Goal: Task Accomplishment & Management: Complete application form

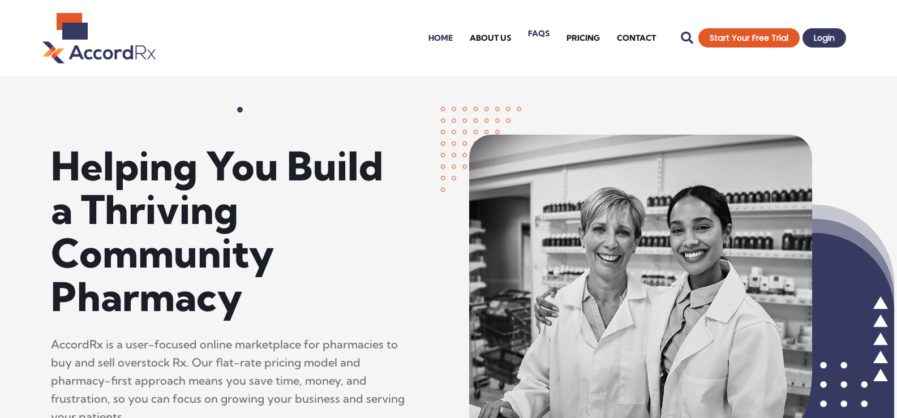
click at [538, 31] on link "FAQs" at bounding box center [539, 33] width 38 height 45
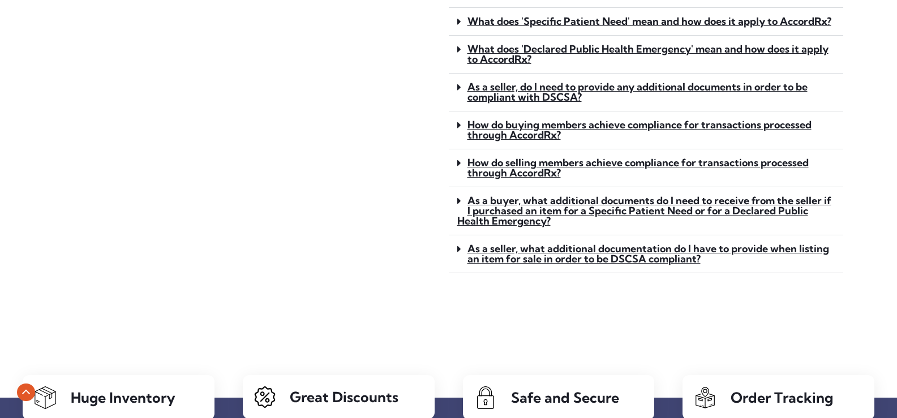
scroll to position [906, 0]
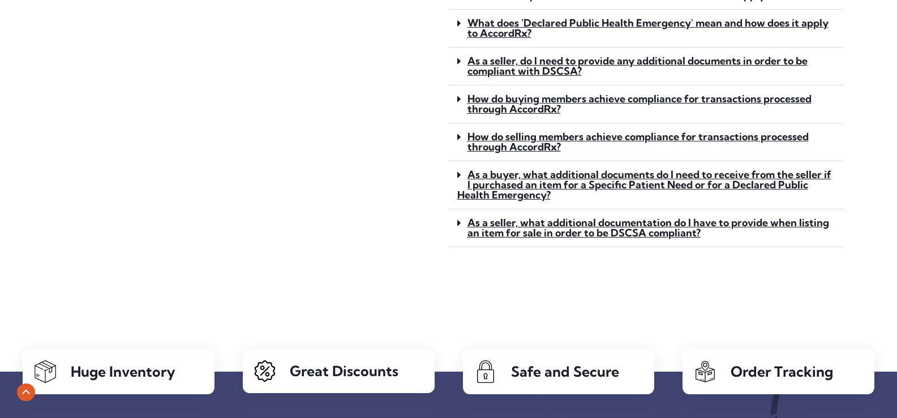
click at [458, 98] on icon at bounding box center [459, 99] width 4 height 10
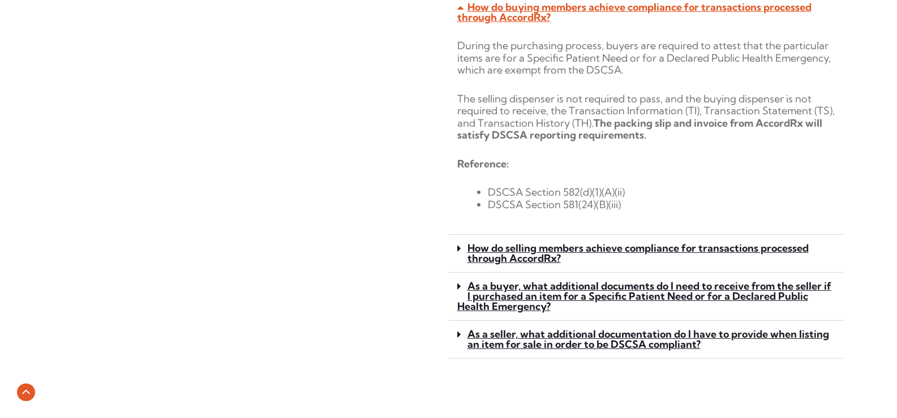
scroll to position [1075, 0]
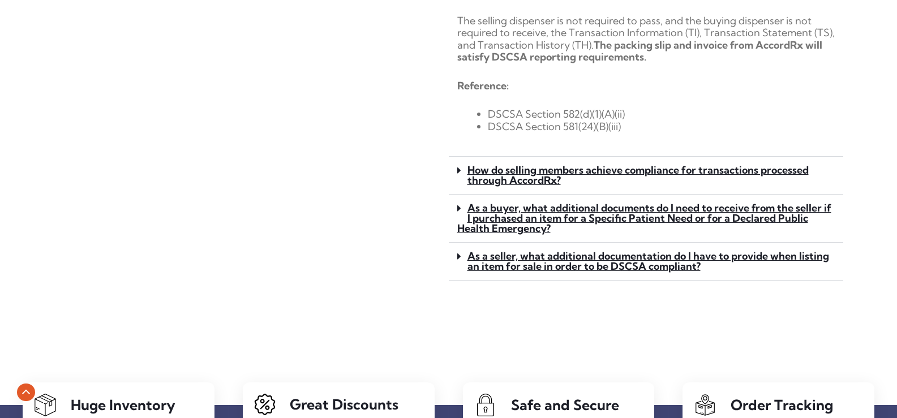
click at [458, 170] on icon at bounding box center [459, 170] width 4 height 10
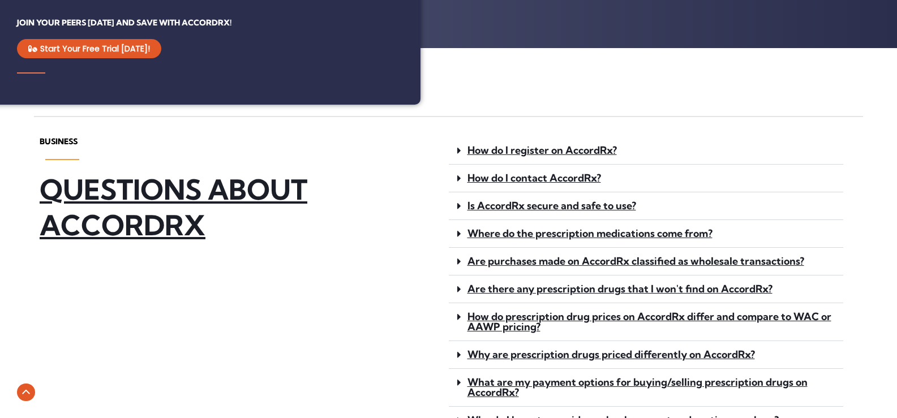
scroll to position [0, 0]
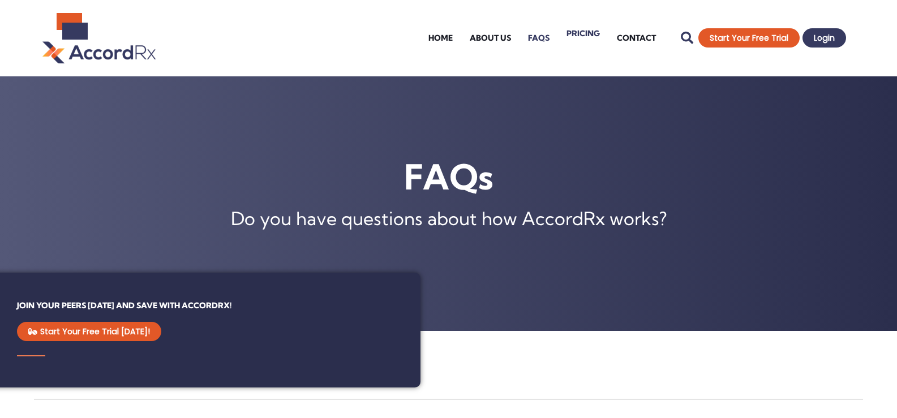
click at [589, 33] on link "Pricing" at bounding box center [583, 33] width 50 height 45
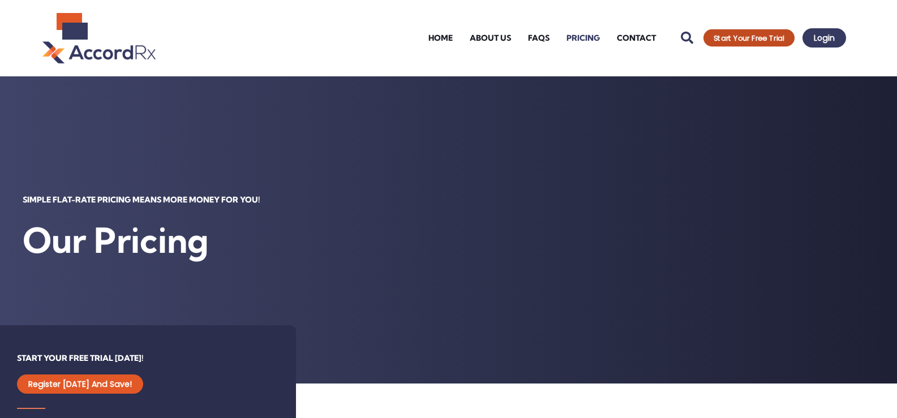
click at [757, 40] on span "Start Your Free Trial" at bounding box center [749, 38] width 71 height 7
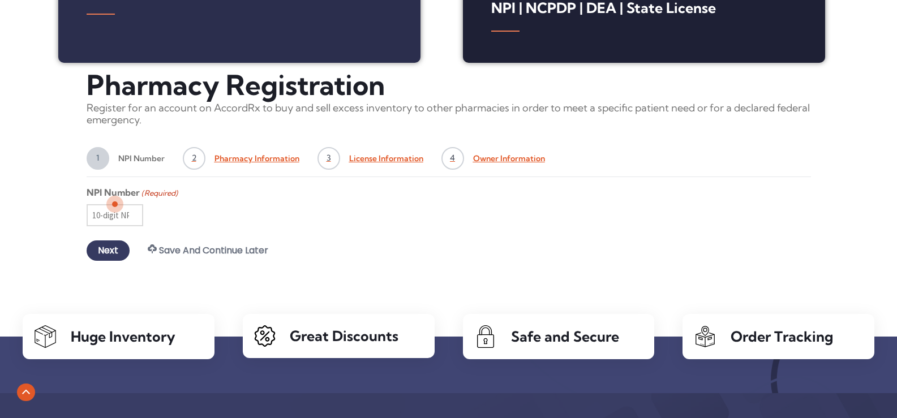
scroll to position [396, 0]
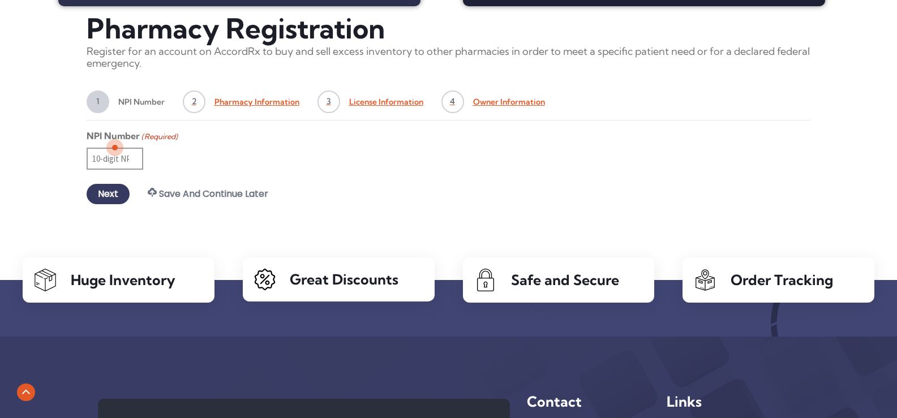
click at [112, 163] on input "NPI Number (Required)" at bounding box center [115, 159] width 57 height 22
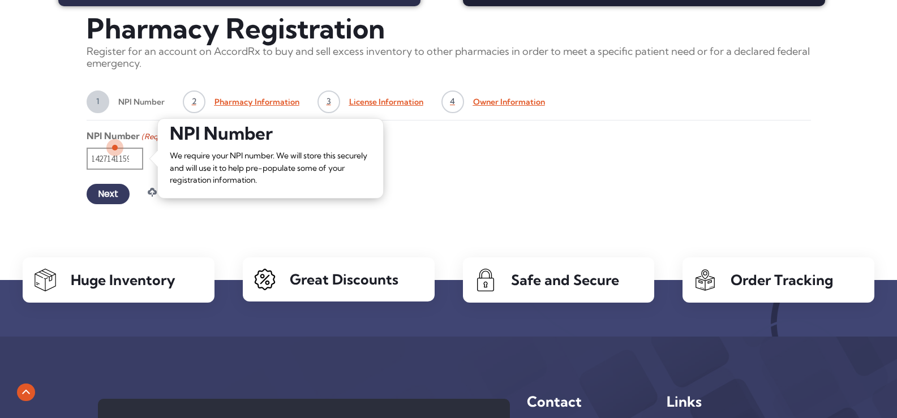
scroll to position [0, 6]
type input "1427141159"
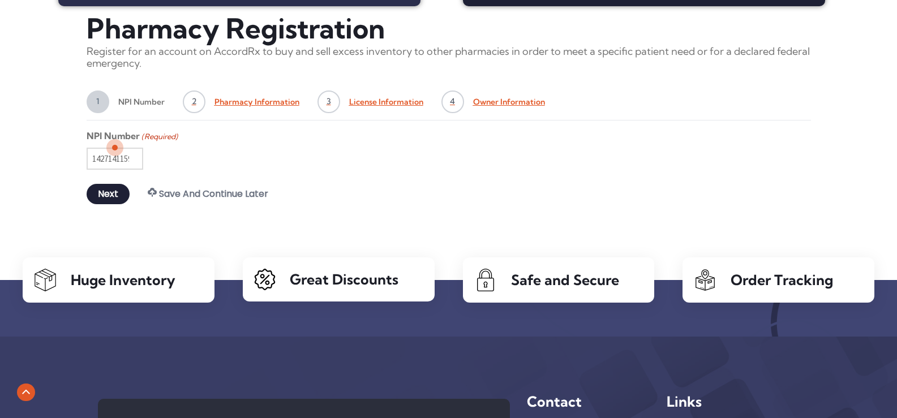
click at [113, 198] on input "Next" at bounding box center [108, 194] width 43 height 20
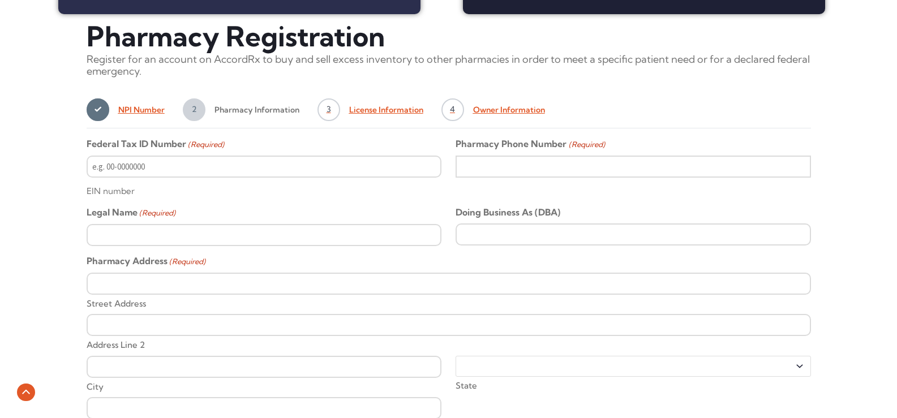
scroll to position [408, 0]
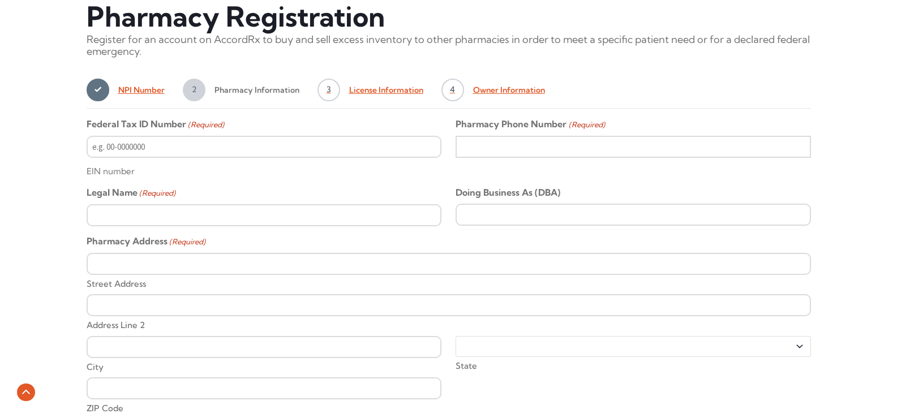
type input "2706924950"
type input "PAT'S PHARMACY, INC."
type input "[STREET_ADDRESS]"
type input "[GEOGRAPHIC_DATA]"
select select "[US_STATE]"
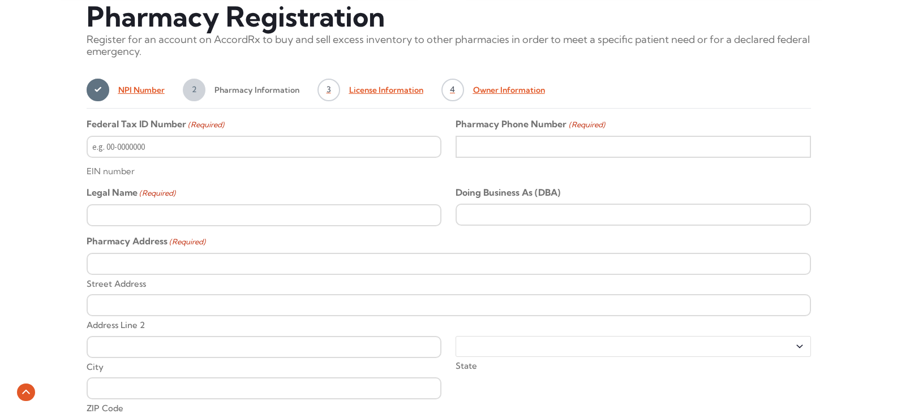
type input "40033-1362"
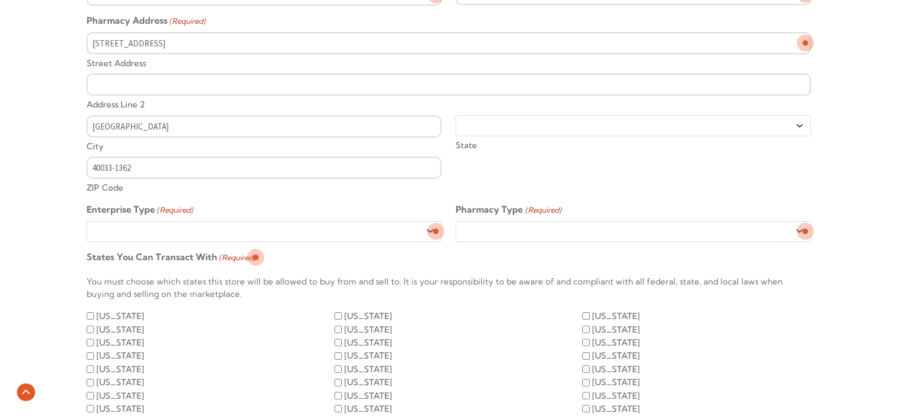
scroll to position [691, 0]
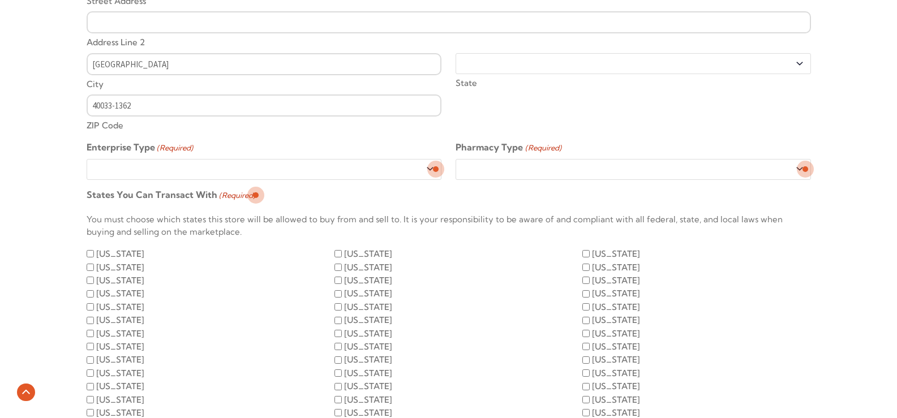
click at [428, 169] on select "Sole Proprietorship LLC Partnership Corporation" at bounding box center [264, 169] width 355 height 21
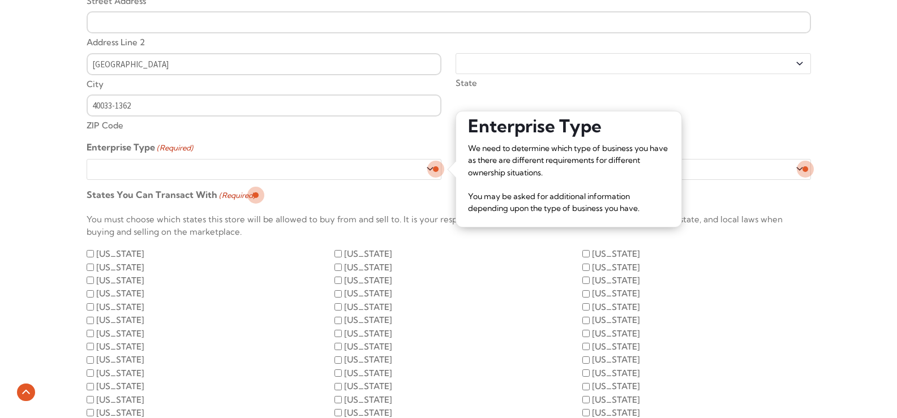
select select "Corporation"
click at [87, 159] on select "Sole Proprietorship LLC Partnership Corporation" at bounding box center [264, 169] width 355 height 21
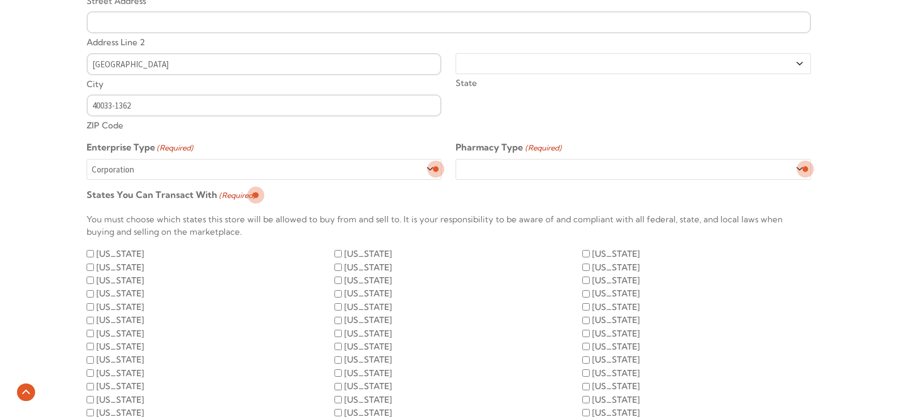
click at [499, 171] on select "Retail Hospital LTC Other" at bounding box center [633, 169] width 355 height 21
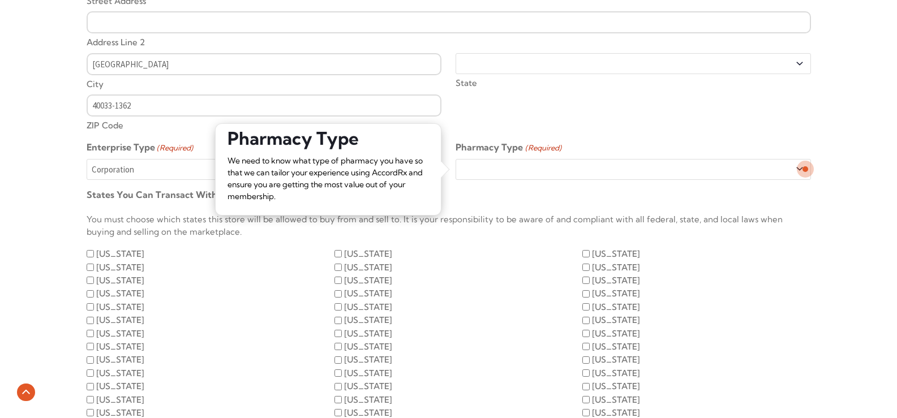
select select "Retail"
click at [456, 159] on select "Retail Hospital LTC Other" at bounding box center [633, 169] width 355 height 21
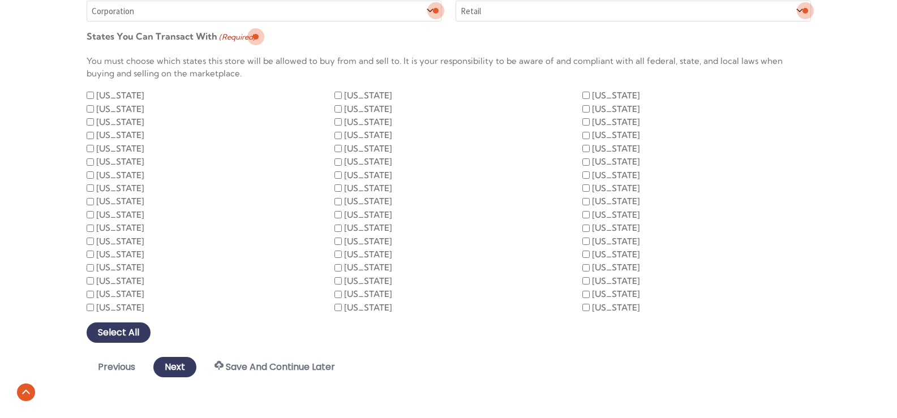
scroll to position [861, 0]
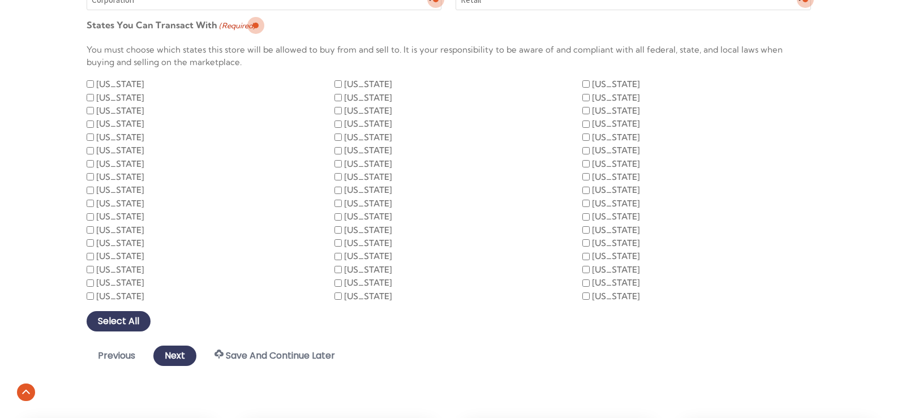
click at [90, 84] on input "[US_STATE]" at bounding box center [90, 83] width 7 height 7
checkbox input "true"
click at [89, 99] on input "[US_STATE]" at bounding box center [90, 97] width 7 height 7
checkbox input "true"
click at [89, 109] on input "Connecticut" at bounding box center [90, 110] width 7 height 7
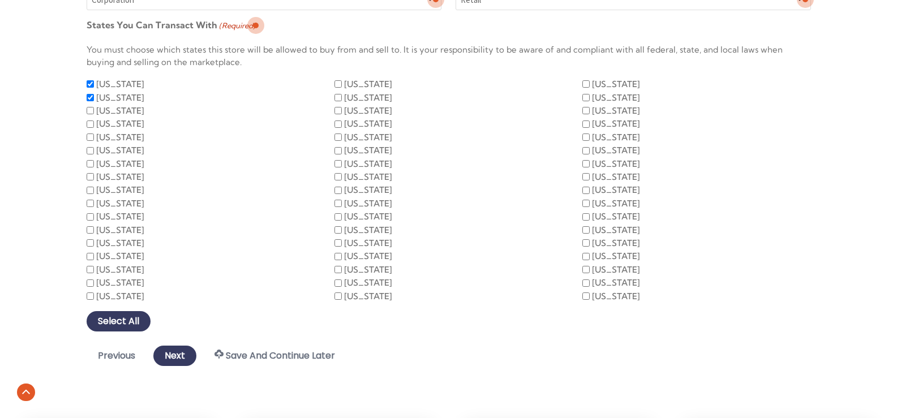
checkbox input "true"
click at [89, 127] on input "Florida" at bounding box center [90, 124] width 7 height 7
checkbox input "true"
click at [91, 136] on input "Idaho" at bounding box center [90, 137] width 7 height 7
checkbox input "true"
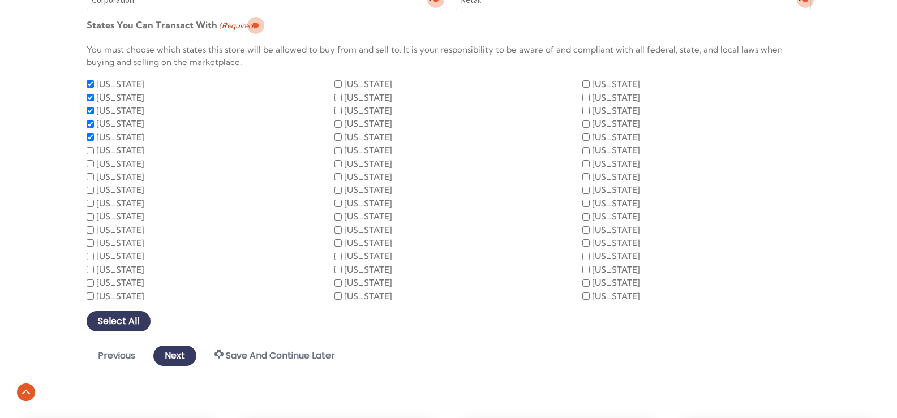
click at [89, 153] on input "Iowa" at bounding box center [90, 150] width 7 height 7
checkbox input "true"
click at [89, 162] on input "Louisiana" at bounding box center [90, 163] width 7 height 7
checkbox input "true"
click at [89, 173] on input "Massachusetts" at bounding box center [90, 176] width 7 height 7
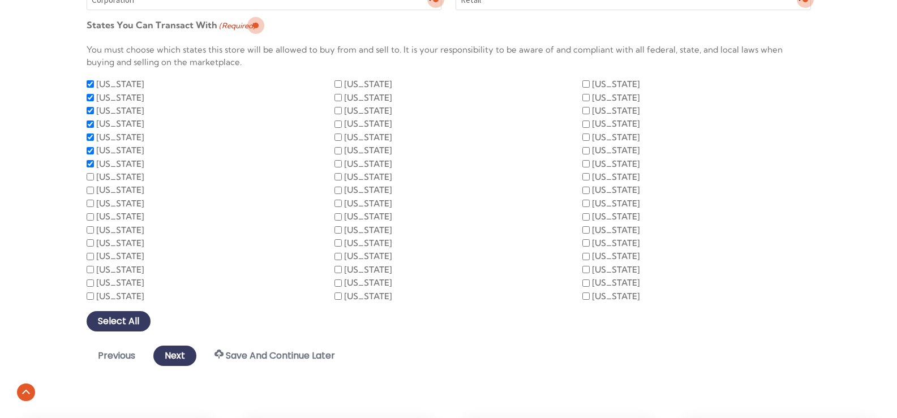
checkbox input "true"
click at [89, 191] on input "Mississippi" at bounding box center [90, 190] width 7 height 7
checkbox input "true"
click at [87, 204] on input "Nebraska" at bounding box center [90, 203] width 7 height 7
checkbox input "true"
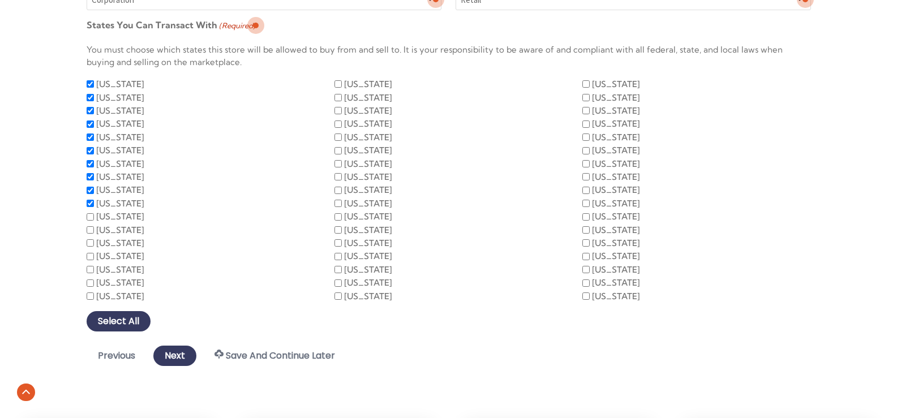
click at [92, 217] on input "New Jersey" at bounding box center [90, 216] width 7 height 7
checkbox input "true"
click at [91, 227] on input "North Carolina" at bounding box center [90, 229] width 7 height 7
checkbox input "true"
click at [91, 242] on input "Oklahoma" at bounding box center [90, 242] width 7 height 7
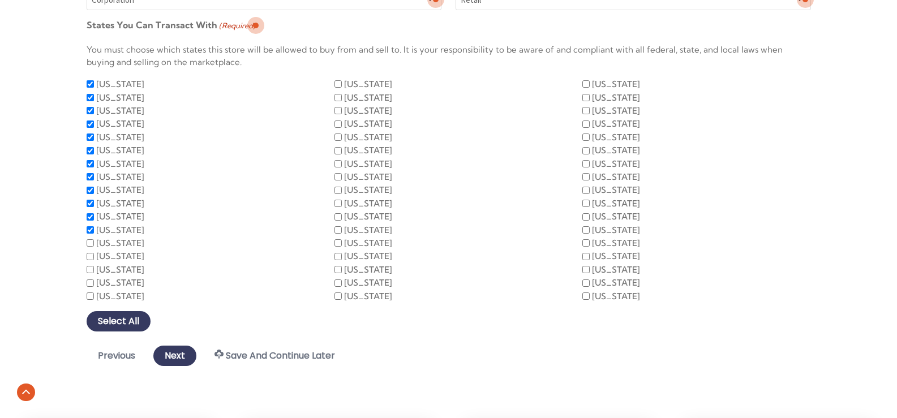
checkbox input "true"
click at [89, 258] on input "Rhode Island" at bounding box center [90, 256] width 7 height 7
checkbox input "true"
click at [90, 268] on input "Tennessee" at bounding box center [90, 269] width 7 height 7
checkbox input "true"
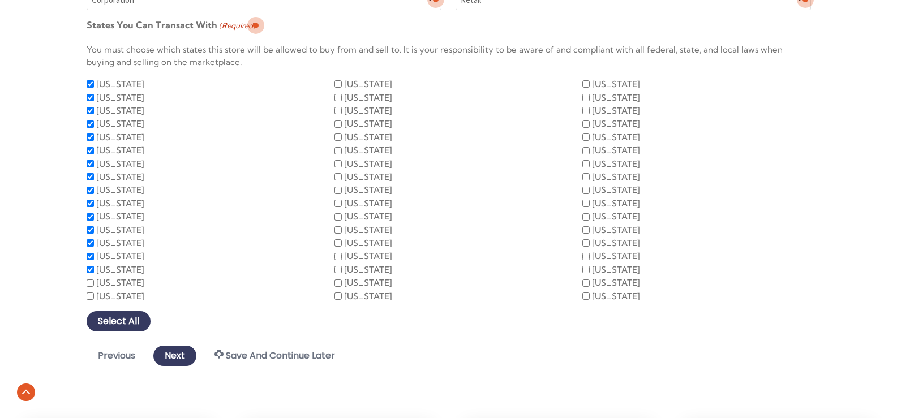
drag, startPoint x: 93, startPoint y: 284, endPoint x: 90, endPoint y: 289, distance: 6.1
click at [93, 284] on input "Vermont" at bounding box center [90, 283] width 7 height 7
checkbox input "true"
click at [92, 296] on input "West Virginia" at bounding box center [90, 296] width 7 height 7
checkbox input "true"
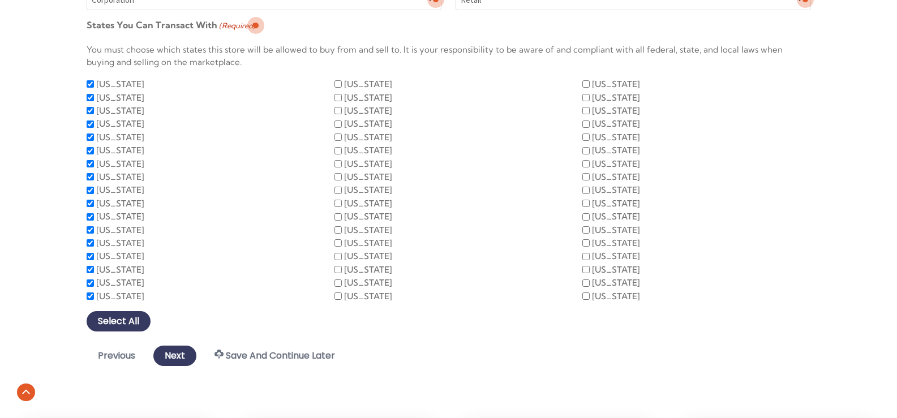
drag, startPoint x: 340, startPoint y: 87, endPoint x: 337, endPoint y: 98, distance: 12.2
click at [339, 88] on input "Alaska" at bounding box center [338, 83] width 7 height 7
checkbox input "true"
click at [340, 98] on input "California" at bounding box center [338, 97] width 7 height 7
checkbox input "true"
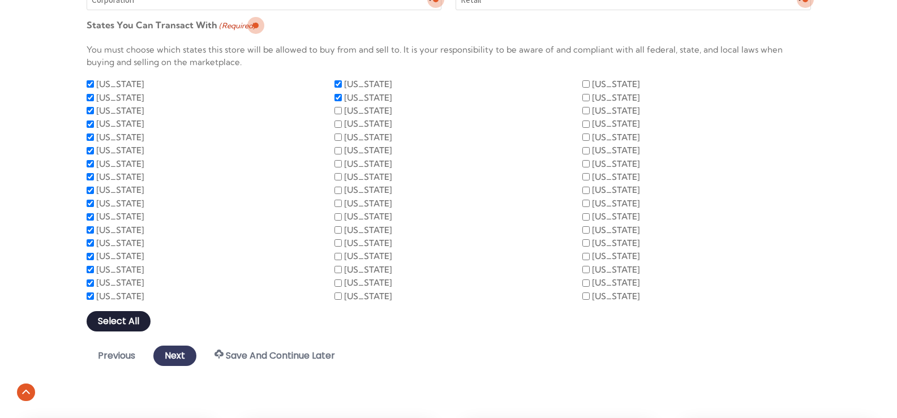
click at [108, 322] on button "Select All" at bounding box center [119, 321] width 64 height 20
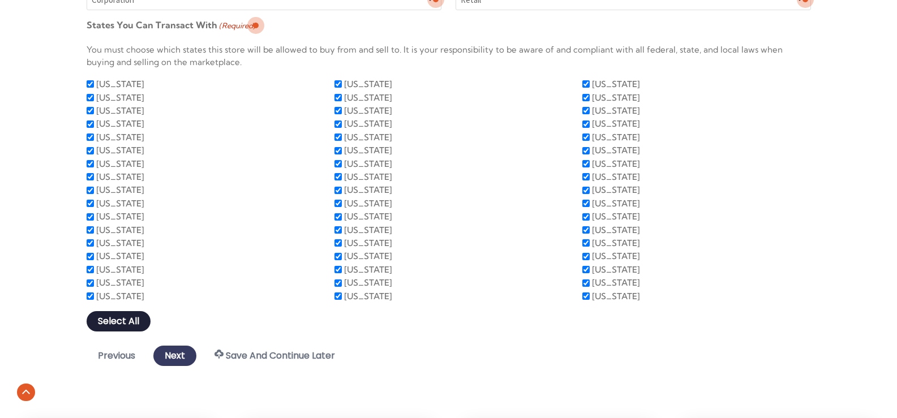
checkbox input "true"
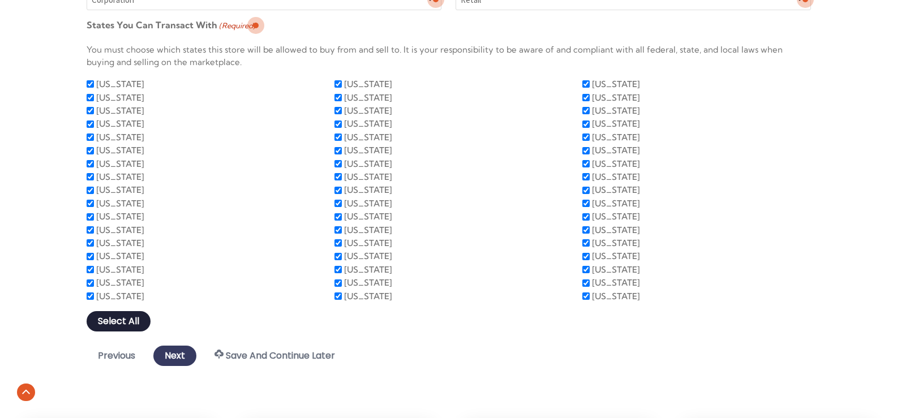
checkbox input "true"
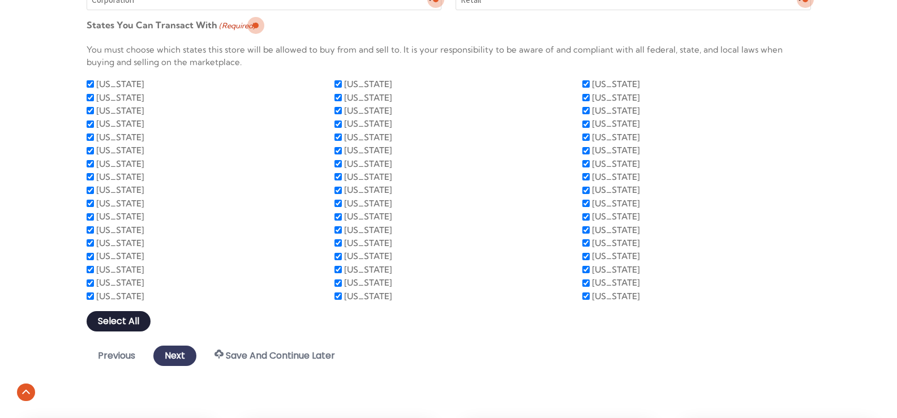
checkbox input "true"
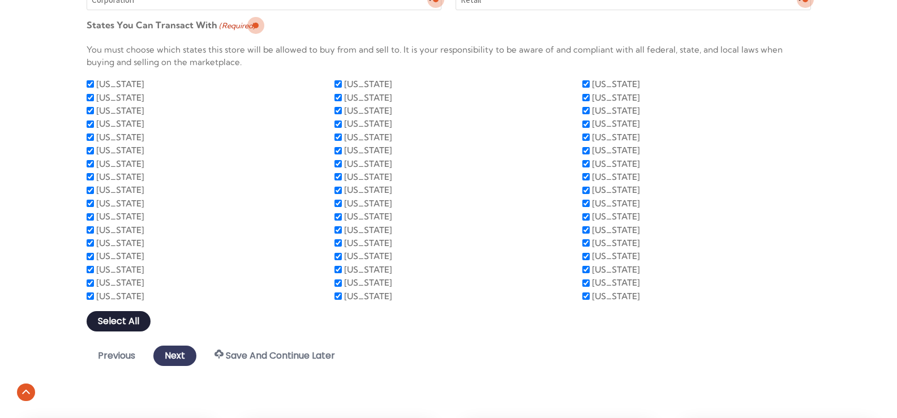
checkbox input "true"
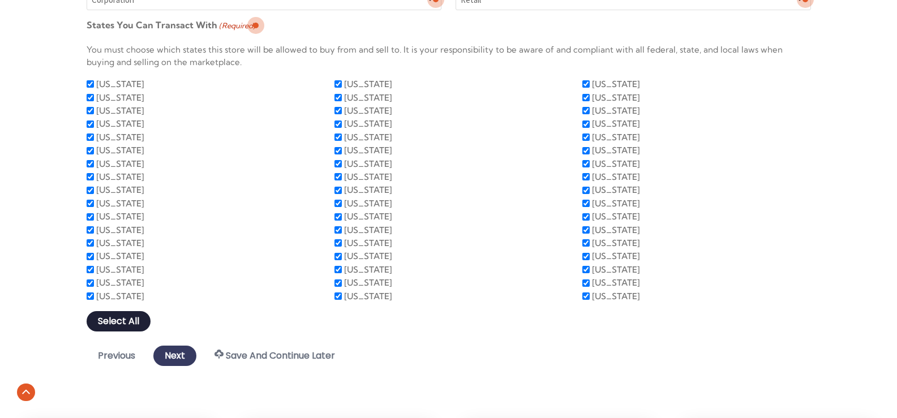
checkbox input "true"
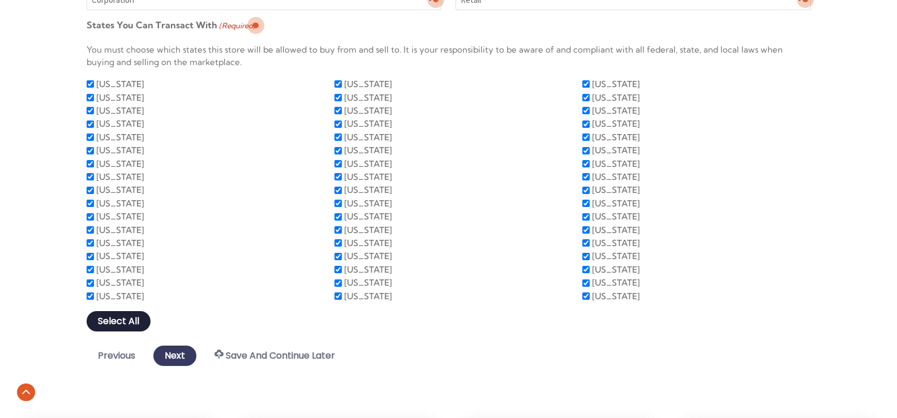
checkbox input "true"
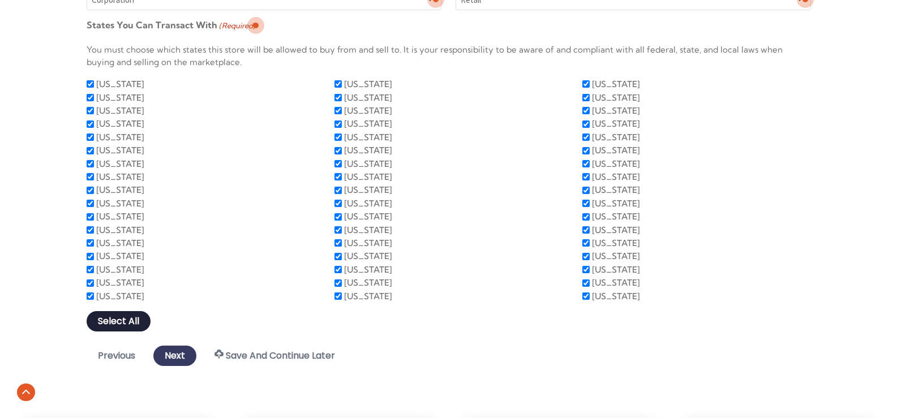
checkbox input "true"
click at [182, 354] on input "Next" at bounding box center [174, 356] width 43 height 20
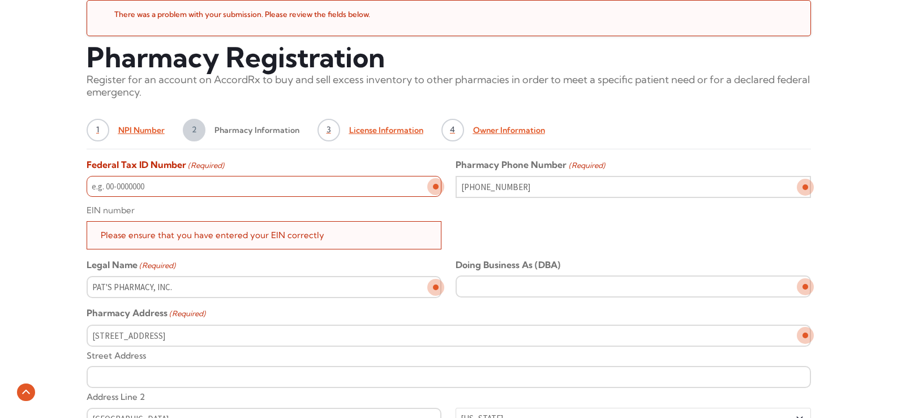
scroll to position [469, 0]
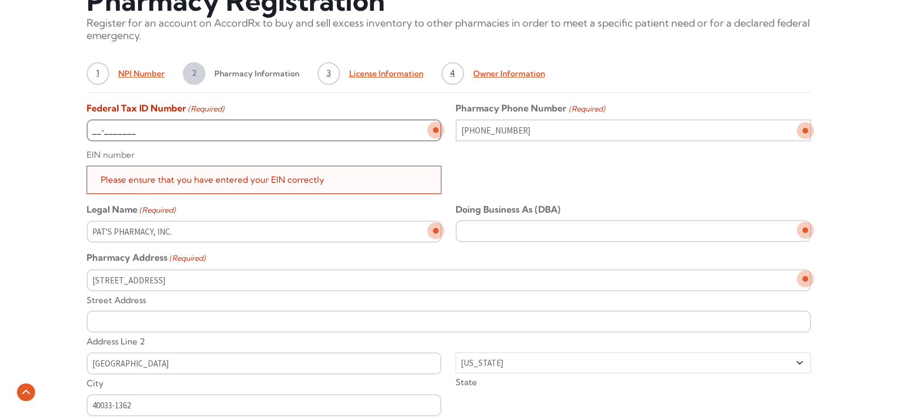
click at [162, 132] on input "__-_______" at bounding box center [264, 130] width 355 height 22
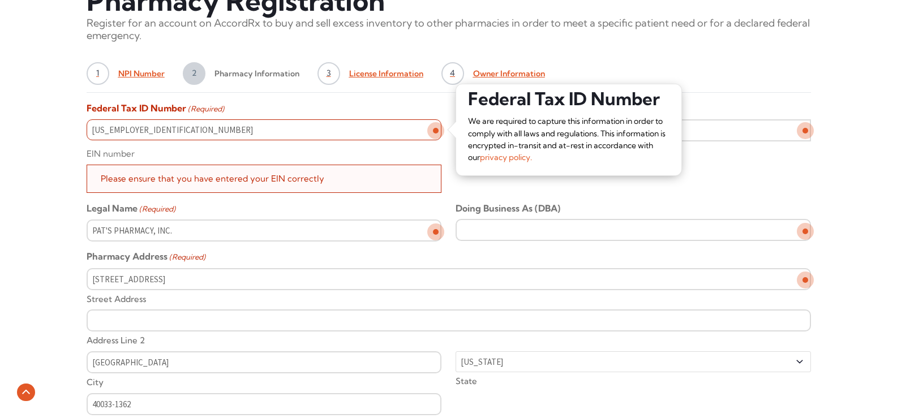
click at [152, 178] on div "Please ensure that you have entered your EIN correctly" at bounding box center [264, 179] width 355 height 28
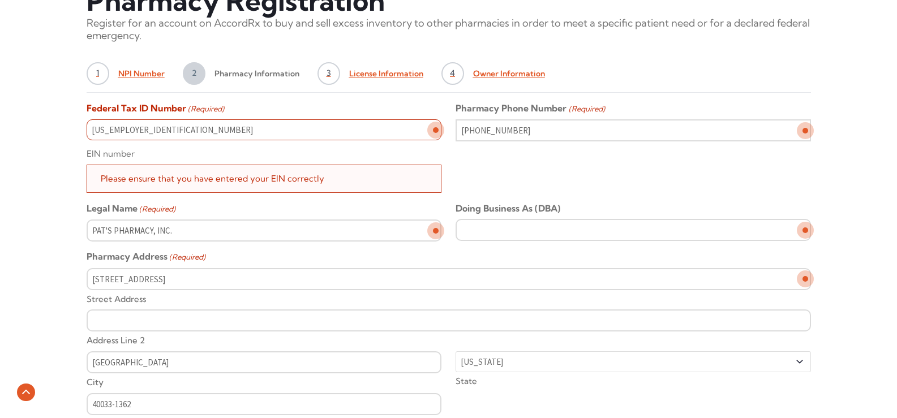
click at [339, 183] on div "Please ensure that you have entered your EIN correctly" at bounding box center [264, 179] width 355 height 28
click at [175, 132] on input "[US_EMPLOYER_IDENTIFICATION_NUMBER]" at bounding box center [264, 130] width 355 height 22
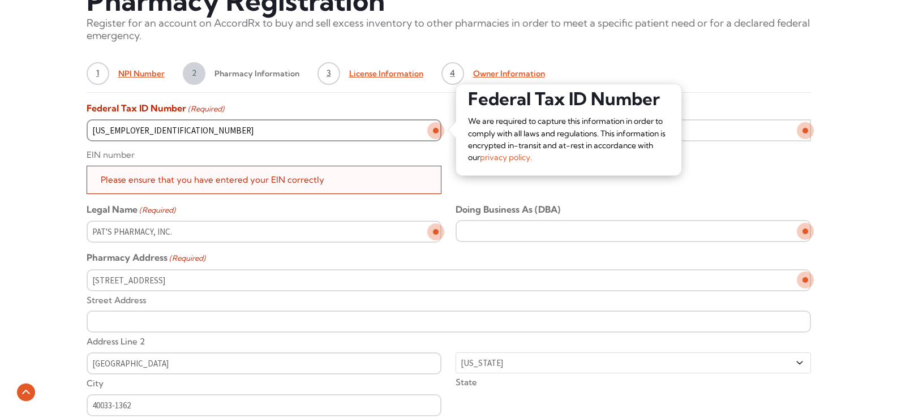
click at [184, 127] on input "[US_EMPLOYER_IDENTIFICATION_NUMBER]" at bounding box center [264, 130] width 355 height 22
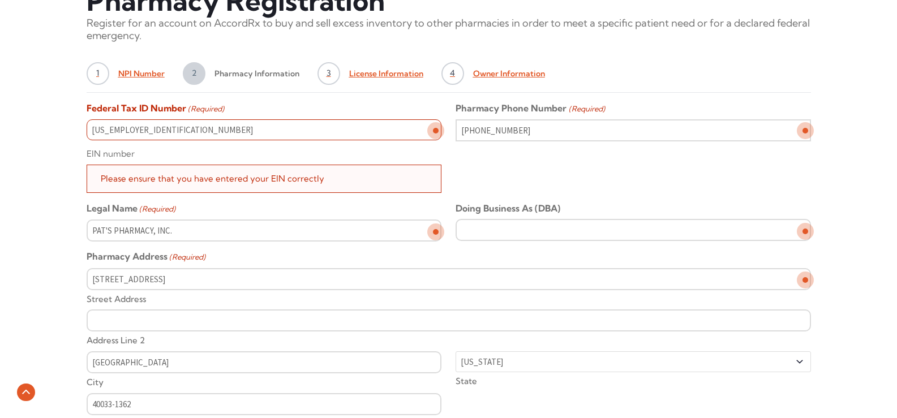
click at [130, 175] on div "Please ensure that you have entered your EIN correctly" at bounding box center [264, 179] width 355 height 28
click at [327, 211] on div "Legal Name (Required) PAT'S PHARMACY, INC." at bounding box center [264, 222] width 355 height 40
click at [157, 123] on input "[US_EMPLOYER_IDENTIFICATION_NUMBER]" at bounding box center [264, 130] width 355 height 22
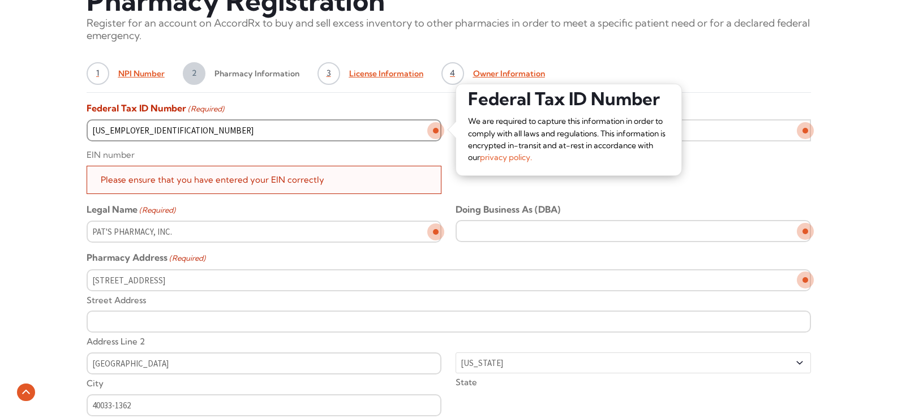
click at [157, 123] on input "[US_EMPLOYER_IDENTIFICATION_NUMBER]" at bounding box center [264, 130] width 355 height 22
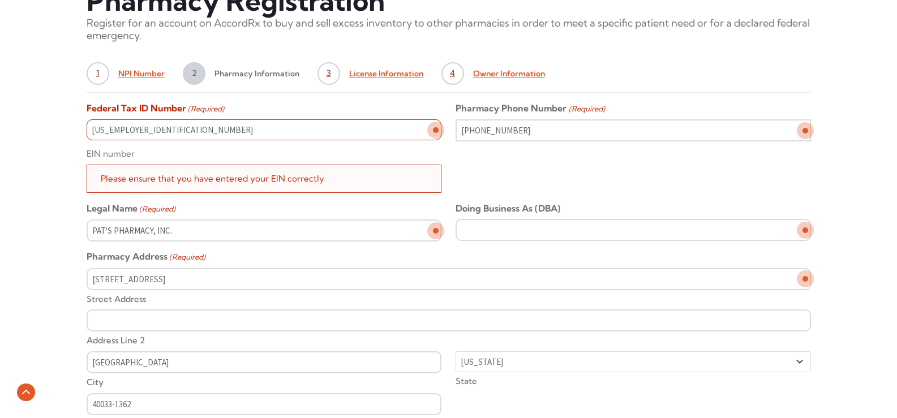
click at [164, 150] on div "EIN number" at bounding box center [264, 150] width 355 height 20
click at [190, 206] on div "Legal Name (Required) PAT'S PHARMACY, INC." at bounding box center [264, 222] width 355 height 40
click at [152, 132] on input "61-1293551" at bounding box center [264, 130] width 355 height 22
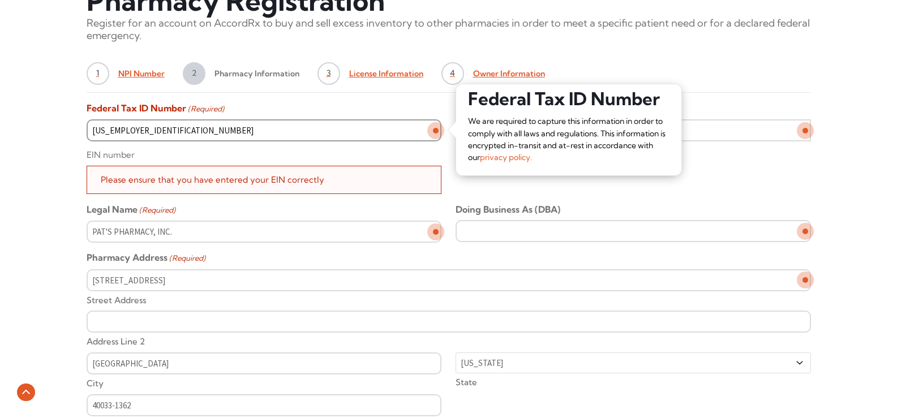
click at [152, 132] on input "61-1293551" at bounding box center [264, 130] width 355 height 22
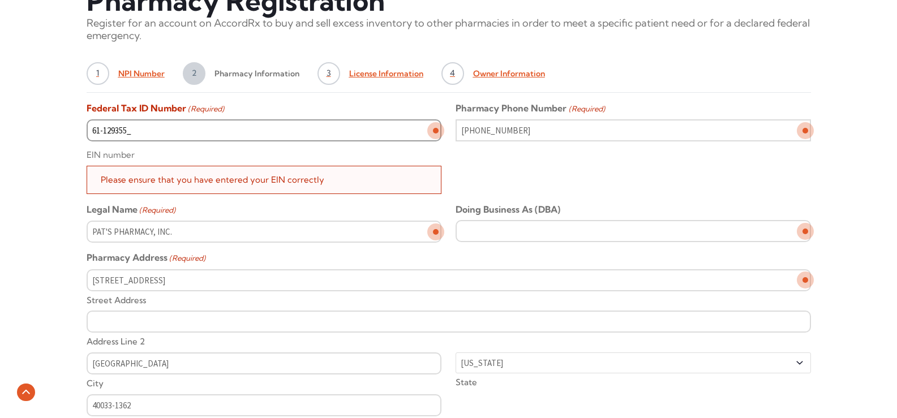
type input "[US_EMPLOYER_IDENTIFICATION_NUMBER]"
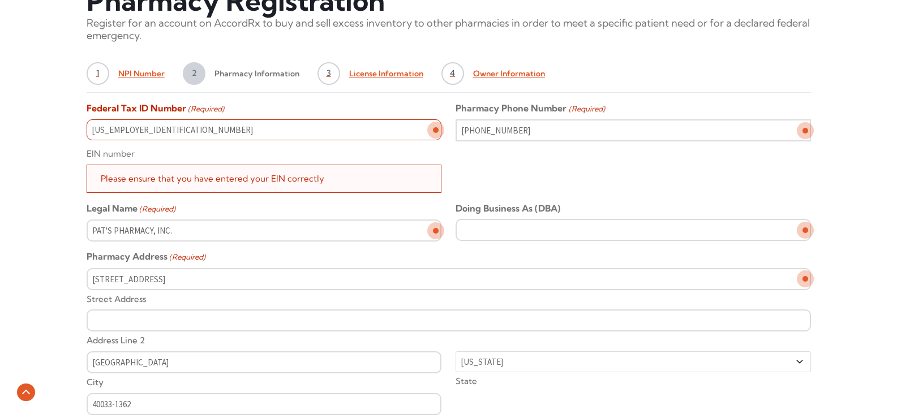
click at [178, 153] on div "EIN number" at bounding box center [264, 150] width 355 height 20
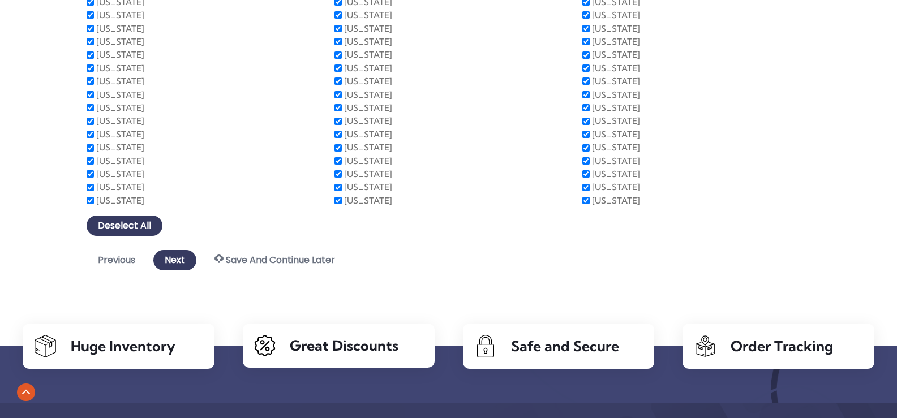
scroll to position [1035, 0]
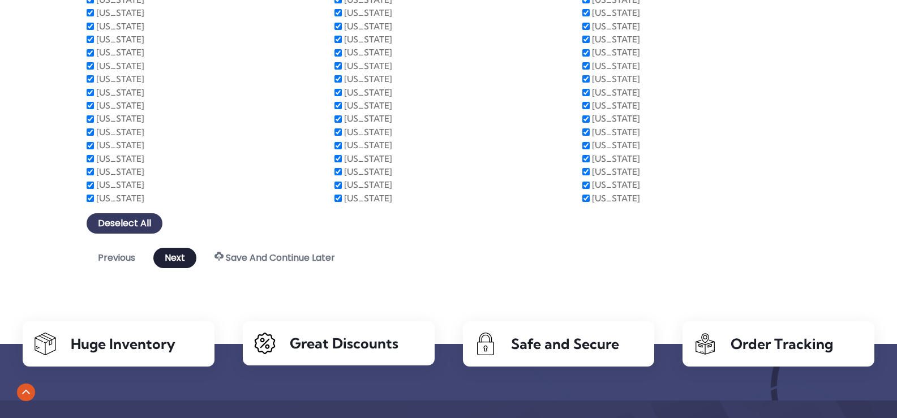
click at [174, 259] on input "Next" at bounding box center [174, 258] width 43 height 20
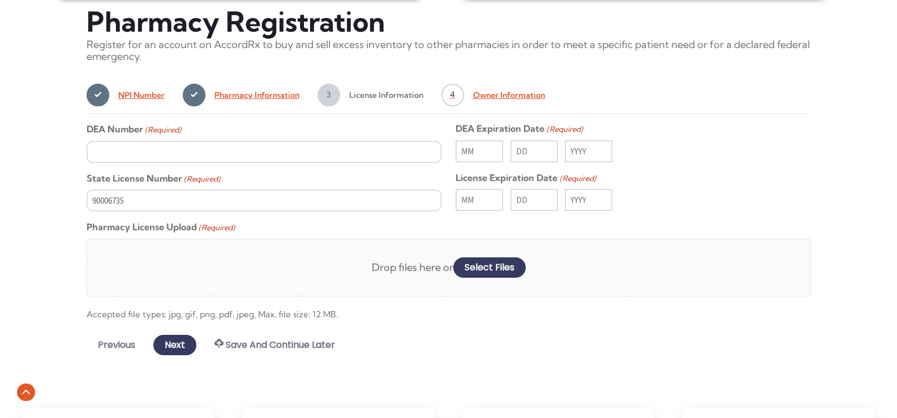
scroll to position [408, 0]
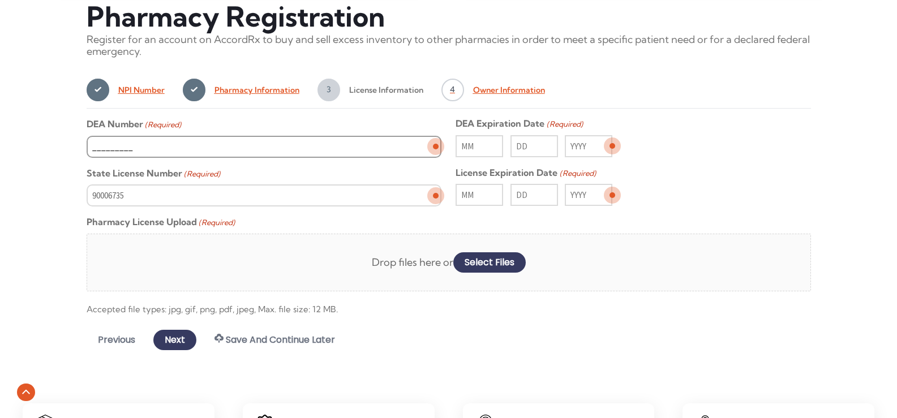
click at [122, 139] on input "_________" at bounding box center [264, 147] width 355 height 22
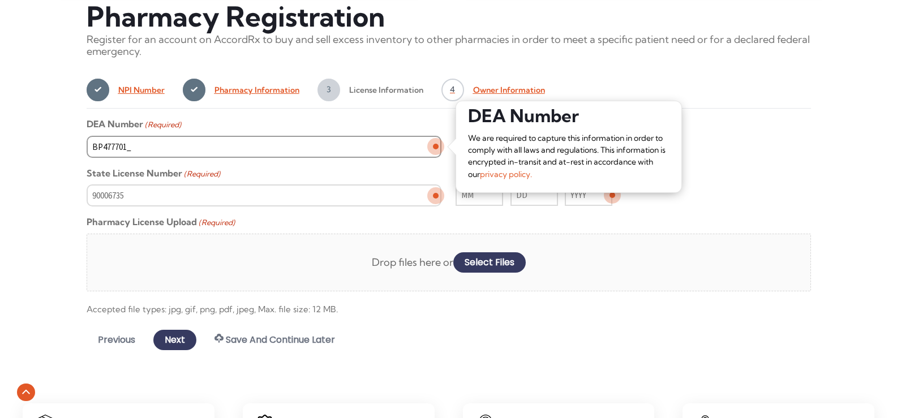
type input "BP4777011"
click at [672, 96] on div "1 NPI Number 2 Pharmacy Information 3 License Information 4 Owner Information" at bounding box center [449, 91] width 724 height 35
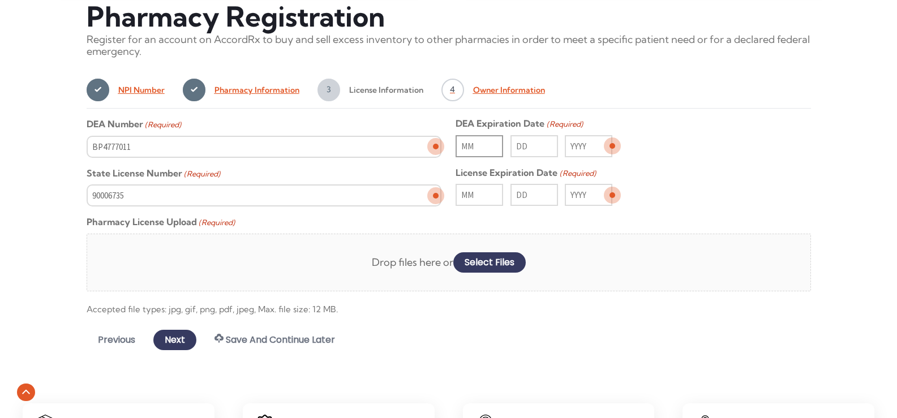
click at [479, 149] on input "Month" at bounding box center [480, 146] width 48 height 22
type input "03"
type input "31"
click at [587, 147] on input "Year" at bounding box center [589, 146] width 48 height 22
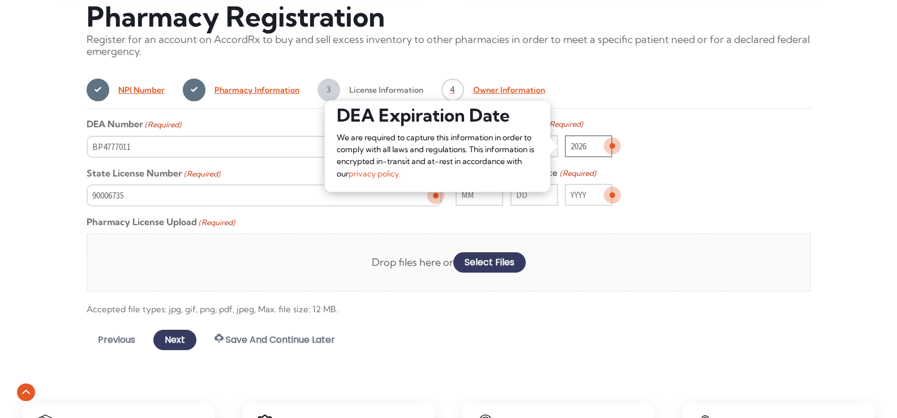
type input "2026"
click at [740, 162] on div "DEA Number (Required) BP4777011 DEA Expiration Date (Required) 03 Month 31 Day …" at bounding box center [449, 217] width 724 height 198
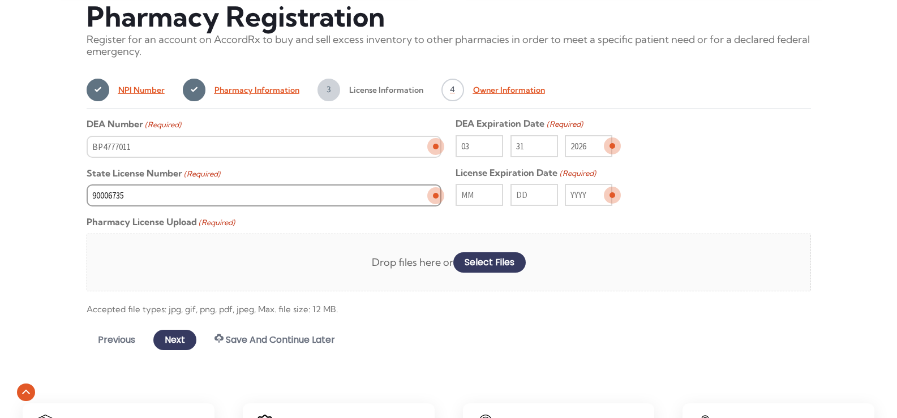
click at [163, 199] on input "90006735" at bounding box center [264, 196] width 355 height 22
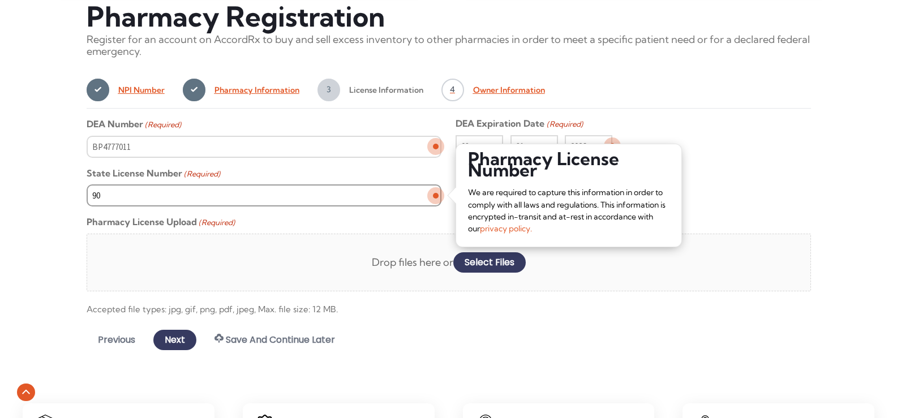
type input "9"
type input "P01677"
click at [836, 185] on div "Alert! Please enter a future date for License Expiration Date. × Alert! Please …" at bounding box center [448, 181] width 897 height 375
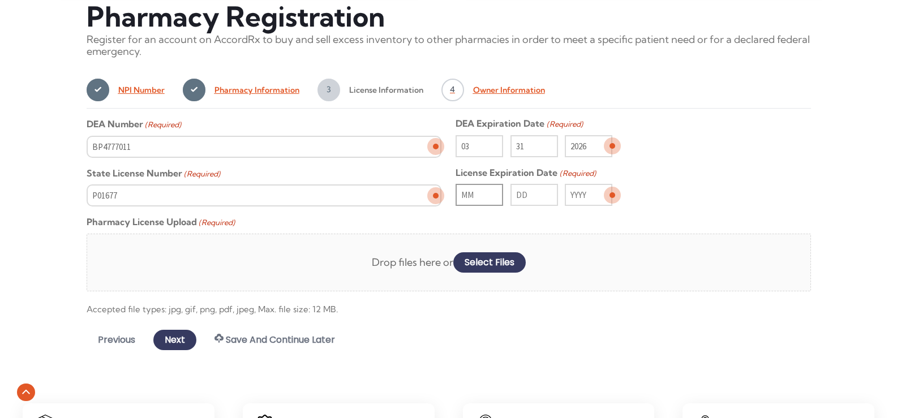
click at [481, 204] on input "Month" at bounding box center [480, 195] width 48 height 22
type input "06"
click at [531, 198] on input "Day" at bounding box center [535, 195] width 48 height 22
type input "30"
click at [588, 194] on input "Year" at bounding box center [589, 195] width 48 height 22
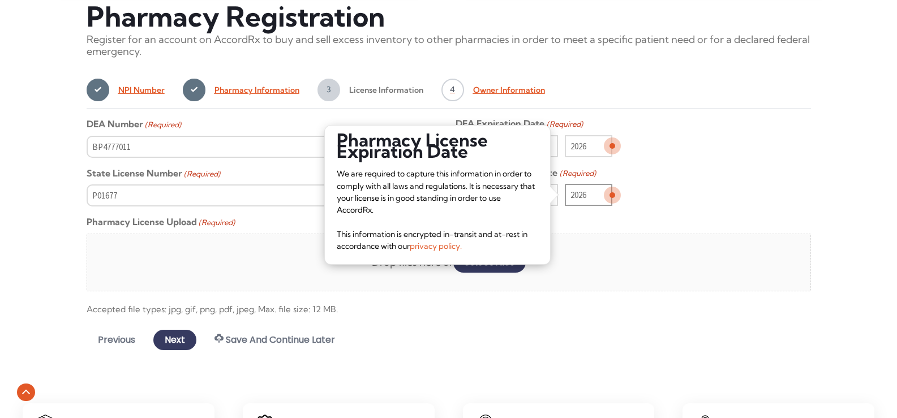
type input "2026"
click at [650, 193] on div "06 Month 30 Day 2026 Year" at bounding box center [633, 195] width 355 height 22
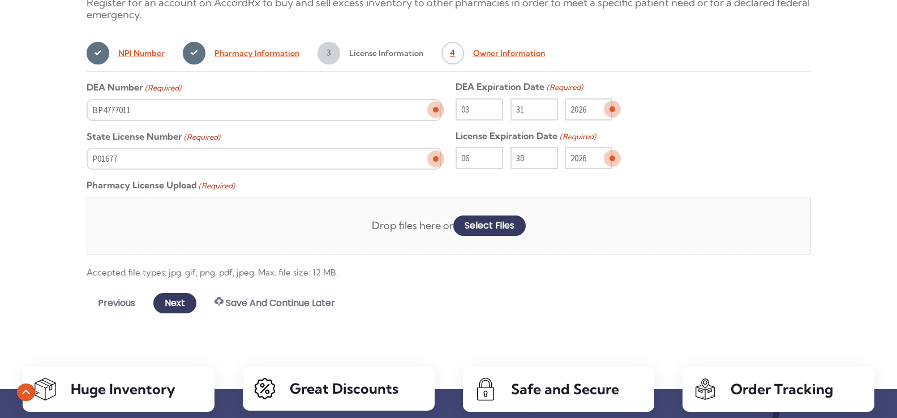
scroll to position [465, 0]
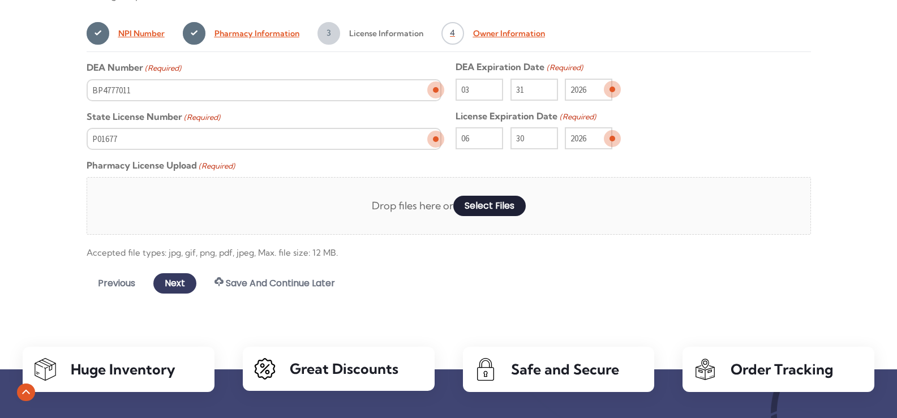
click at [481, 209] on button "select files" at bounding box center [489, 206] width 72 height 20
type input "C:\fakepath\PHARMACY LICENSE 06-30-26.pdf"
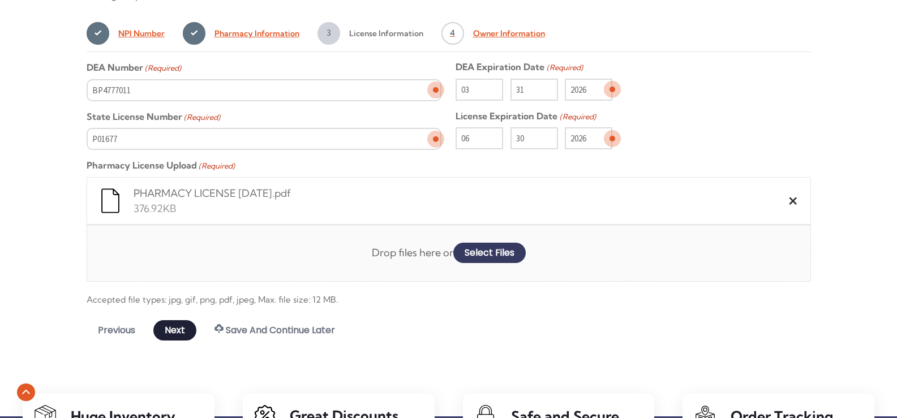
click at [168, 331] on input "Next" at bounding box center [174, 330] width 43 height 20
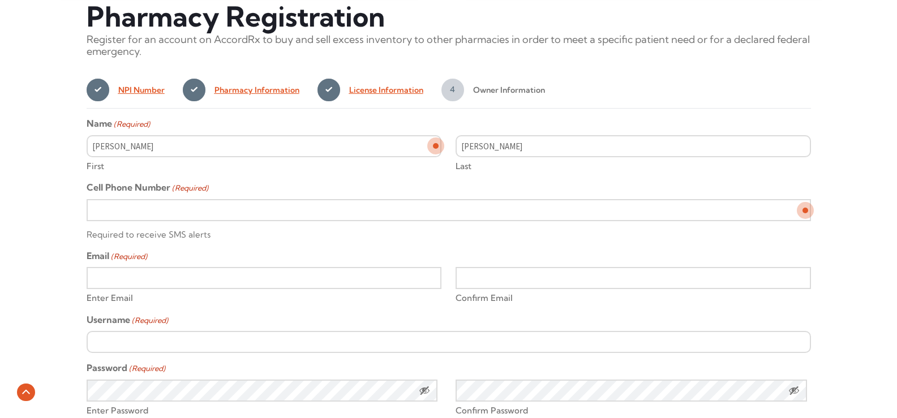
scroll to position [465, 0]
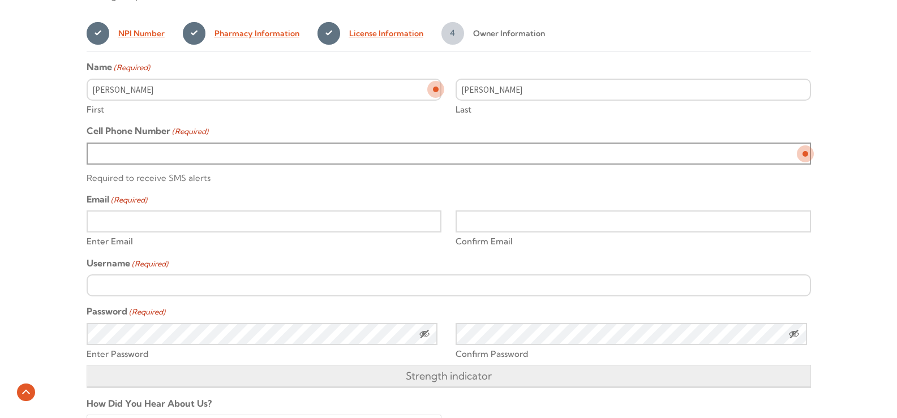
click at [143, 157] on input "Cell Phone Number (Required)" at bounding box center [449, 154] width 724 height 22
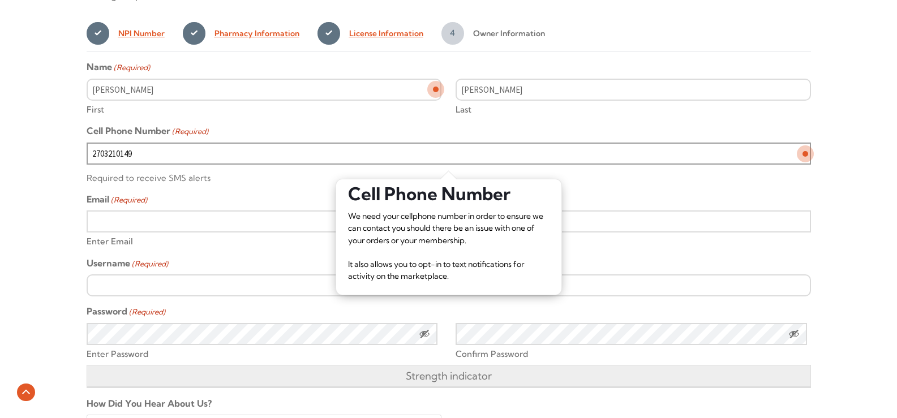
type input "2703210149"
click at [127, 218] on input "Enter Email" at bounding box center [264, 222] width 355 height 22
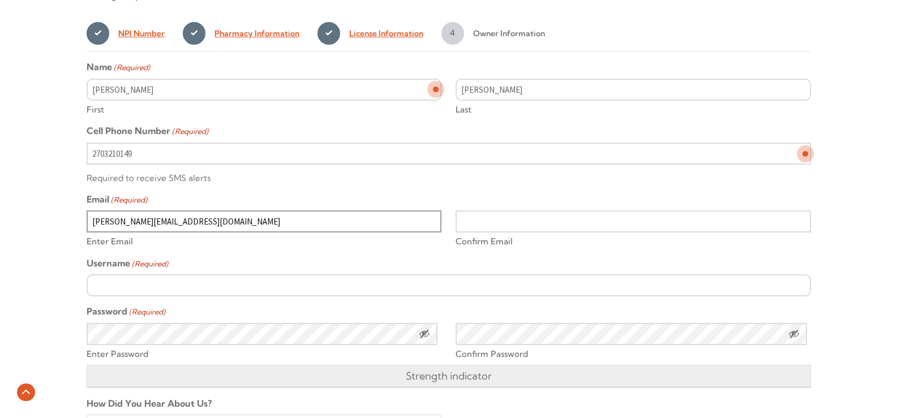
type input "[PERSON_NAME][EMAIL_ADDRESS][DOMAIN_NAME]"
click at [491, 225] on input "Confirm Email" at bounding box center [633, 222] width 355 height 22
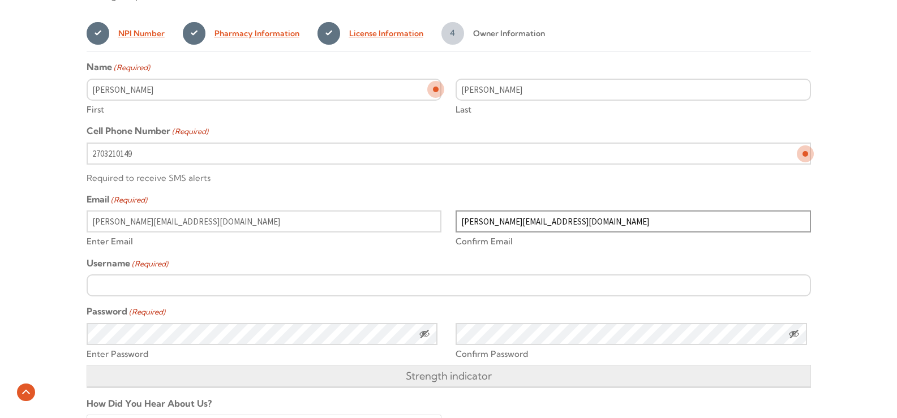
type input "[PERSON_NAME][EMAIL_ADDRESS][DOMAIN_NAME]"
click at [138, 290] on input "Username (Required)" at bounding box center [449, 286] width 724 height 22
click at [147, 281] on input "jkjrph" at bounding box center [449, 286] width 724 height 22
type input "j"
type input "Patsrx84"
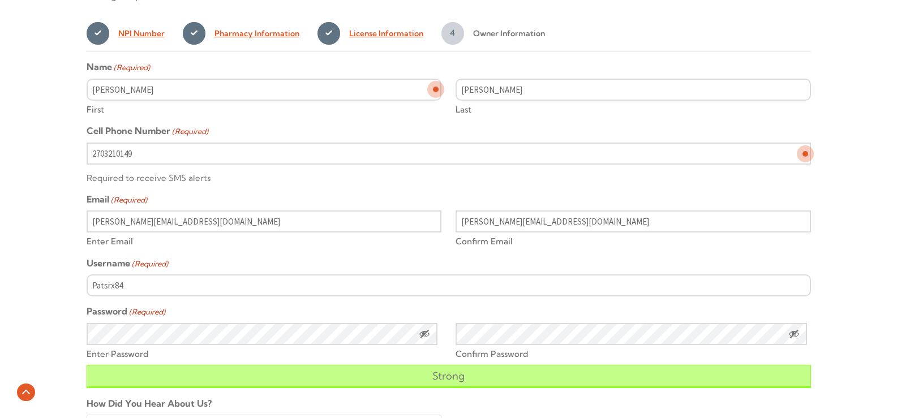
click at [54, 288] on div "Alert! Please enter a future date for License Expiration Date. × Alert! Please …" at bounding box center [448, 214] width 897 height 552
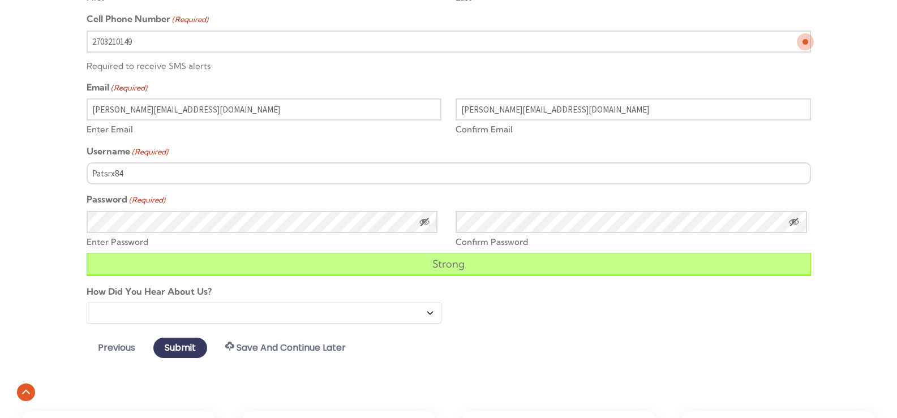
scroll to position [578, 0]
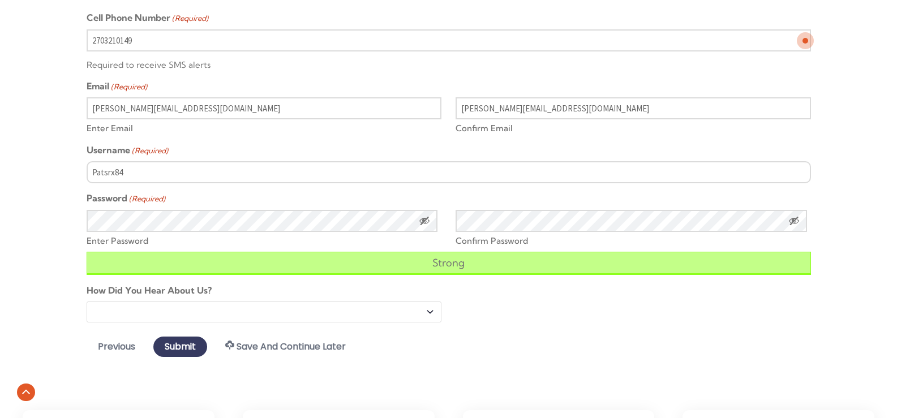
click at [425, 313] on select "Email Referral Search Engine Facebook Direct Mail Other" at bounding box center [264, 312] width 355 height 21
select select "Search Engine"
click at [87, 302] on select "Email Referral Search Engine Facebook Direct Mail Other" at bounding box center [264, 312] width 355 height 21
click at [425, 223] on span "Show Password" at bounding box center [424, 220] width 11 height 11
click at [173, 344] on input "Submit" at bounding box center [180, 347] width 54 height 20
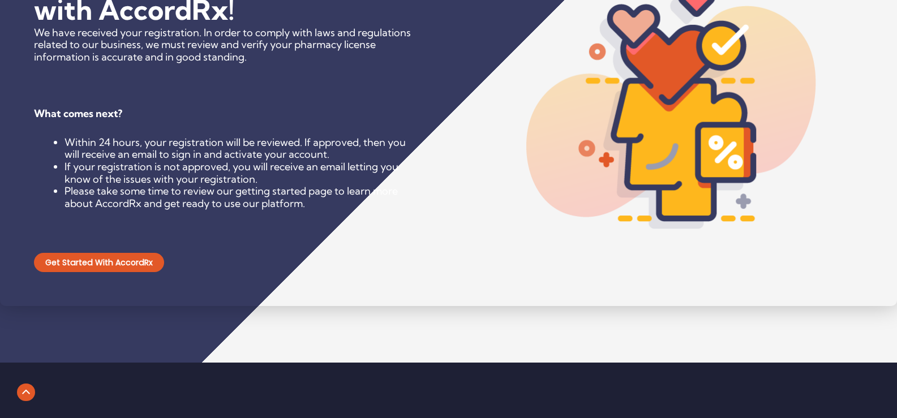
scroll to position [226, 0]
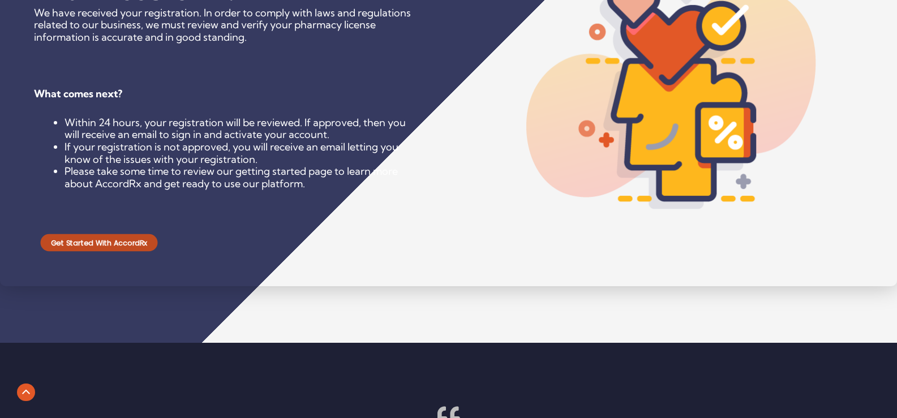
click at [97, 239] on span "Get Started with AccordRx" at bounding box center [99, 242] width 97 height 7
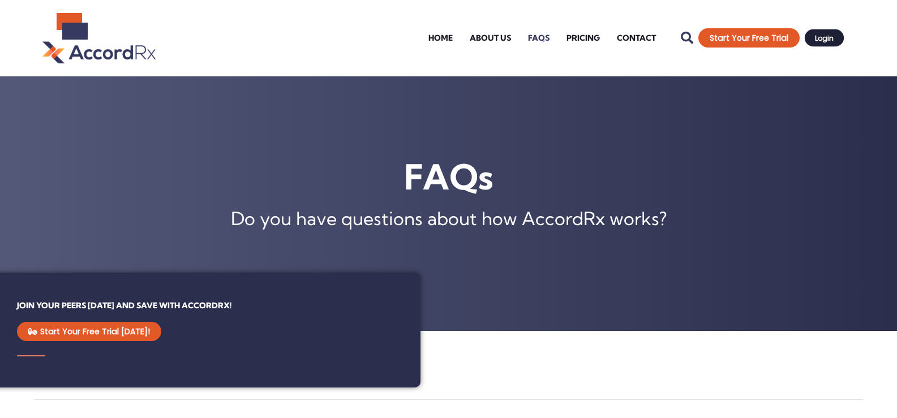
click at [830, 36] on span "Login" at bounding box center [824, 38] width 19 height 7
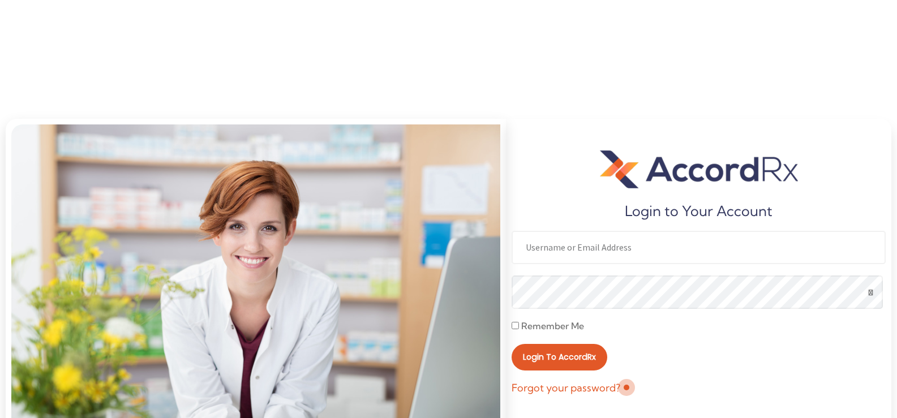
scroll to position [44, 0]
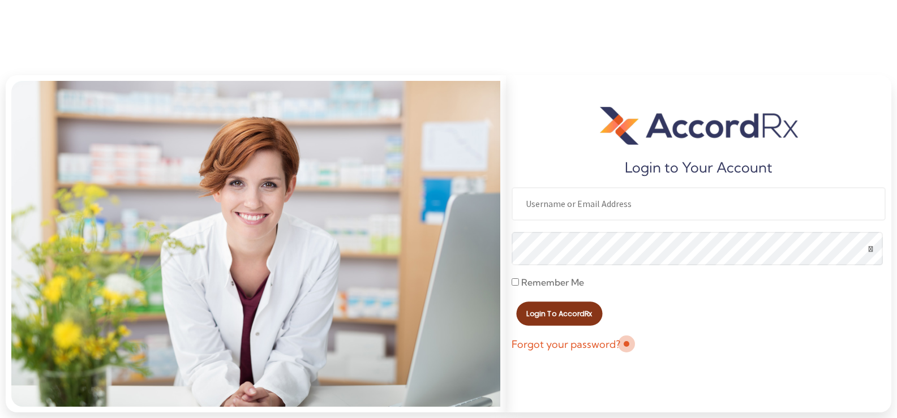
type input "Patsrx84"
click at [559, 314] on span "Login to AccordRx" at bounding box center [560, 313] width 66 height 7
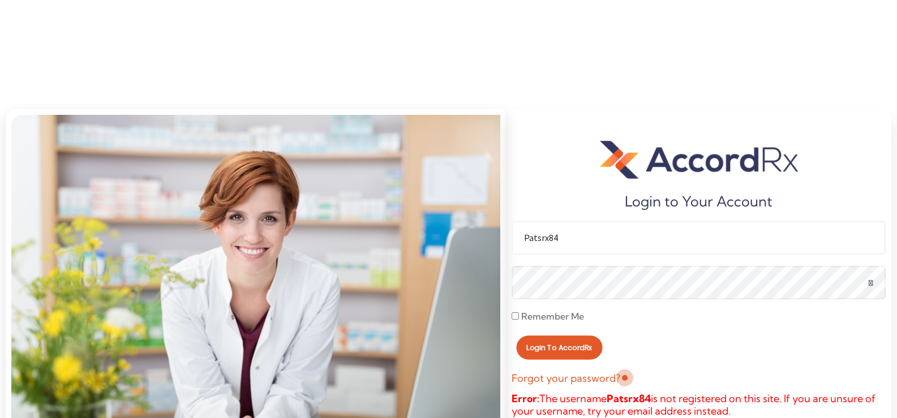
scroll to position [0, 0]
